Goal: Navigation & Orientation: Find specific page/section

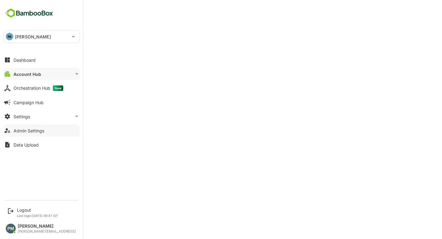
click at [30, 132] on div "Admin Settings" at bounding box center [29, 130] width 31 height 5
click at [33, 58] on div "Dashboard" at bounding box center [25, 59] width 22 height 5
click at [39, 60] on button "Dashboard" at bounding box center [41, 60] width 77 height 12
click at [36, 73] on div "Account Hub" at bounding box center [27, 74] width 26 height 5
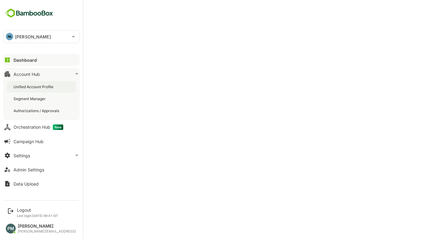
click at [43, 86] on div "Unified Account Profile" at bounding box center [34, 86] width 41 height 5
click at [24, 57] on button "Dashboard" at bounding box center [41, 60] width 77 height 12
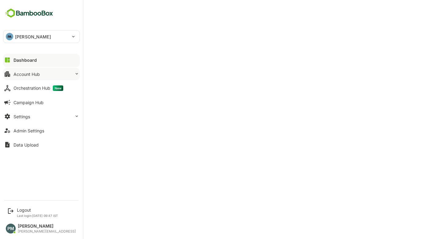
click at [31, 76] on button "Account Hub" at bounding box center [41, 74] width 77 height 12
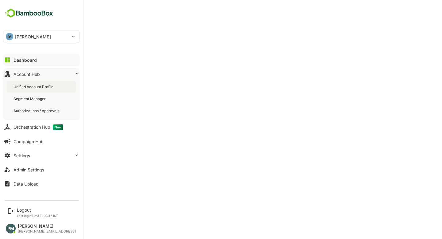
click at [36, 84] on div "Unified Account Profile" at bounding box center [34, 86] width 41 height 5
